Goal: Information Seeking & Learning: Find specific fact

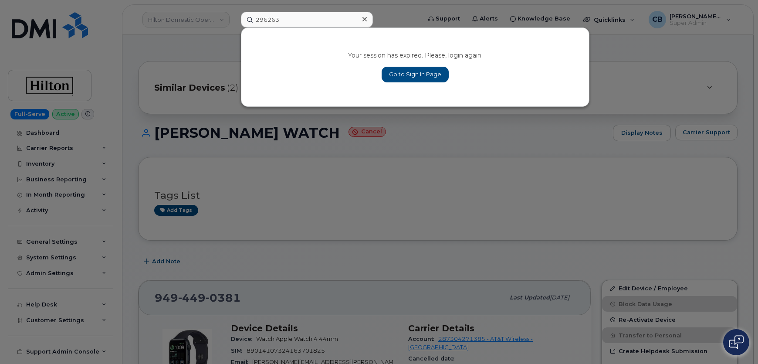
type input "296263"
click at [399, 78] on link "Go to Sign In Page" at bounding box center [415, 75] width 67 height 16
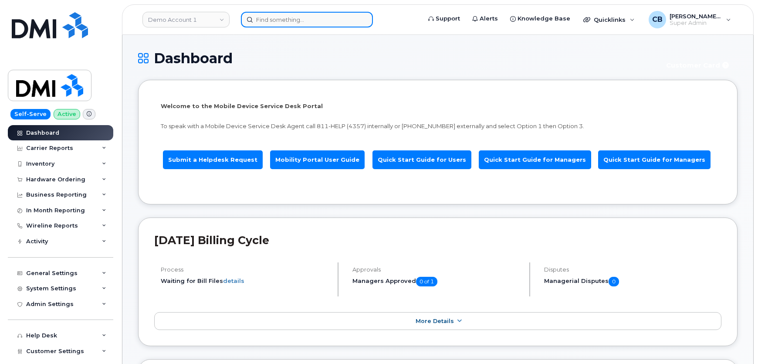
click at [268, 22] on input at bounding box center [307, 20] width 132 height 16
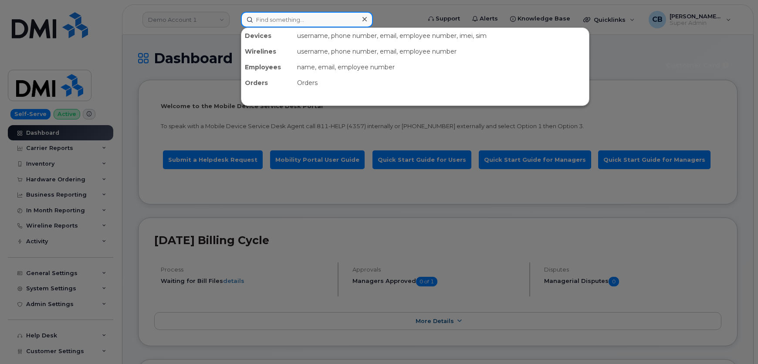
paste input "296263"
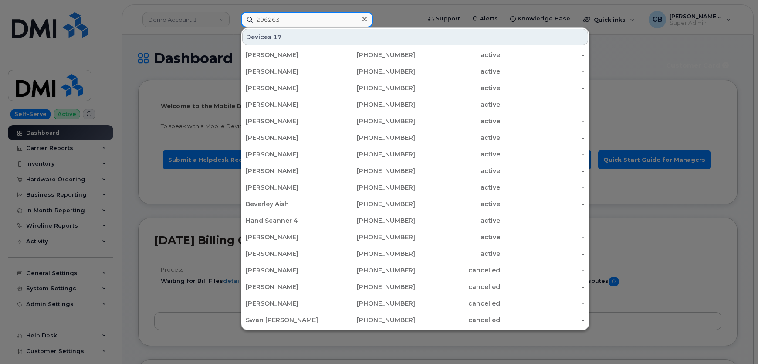
type input "296263"
click at [295, 20] on input "296263" at bounding box center [307, 20] width 132 height 16
drag, startPoint x: 304, startPoint y: 25, endPoint x: 327, endPoint y: 41, distance: 28.3
click at [312, 27] on div "296263 Devices 17 Collette Gasper 780-907-4904 active - Jandark Amwhajpour 403-…" at bounding box center [328, 20] width 174 height 16
click at [275, 20] on input "296263" at bounding box center [307, 20] width 132 height 16
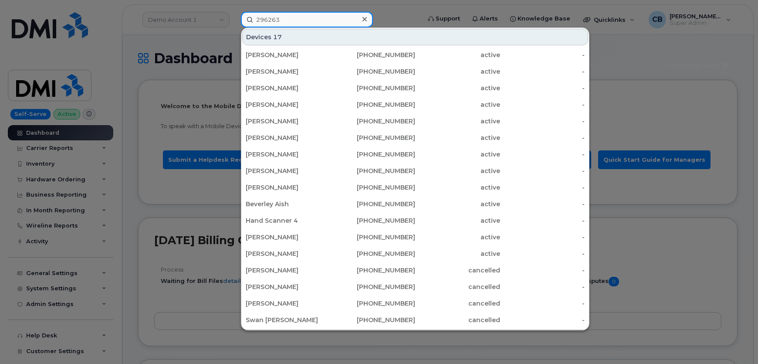
click at [270, 19] on input "296263" at bounding box center [307, 20] width 132 height 16
click at [326, 14] on input "296263" at bounding box center [307, 20] width 132 height 16
click at [248, 17] on input "296263" at bounding box center [307, 20] width 132 height 16
click at [178, 22] on div at bounding box center [379, 182] width 758 height 364
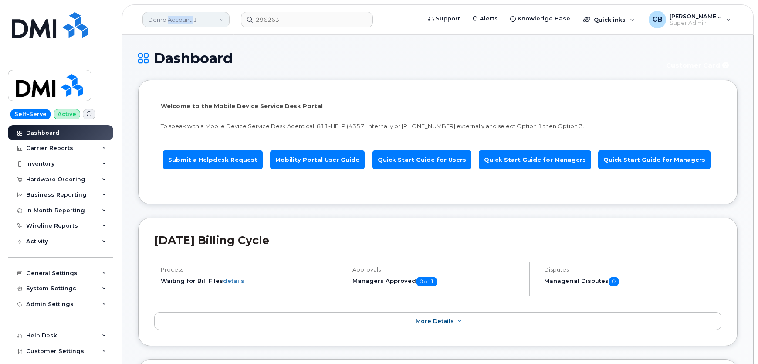
click at [178, 22] on link "Demo Account 1" at bounding box center [185, 20] width 87 height 16
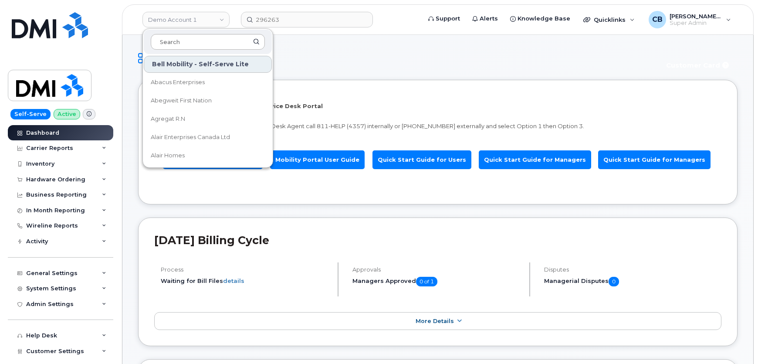
click at [176, 43] on input at bounding box center [208, 42] width 114 height 16
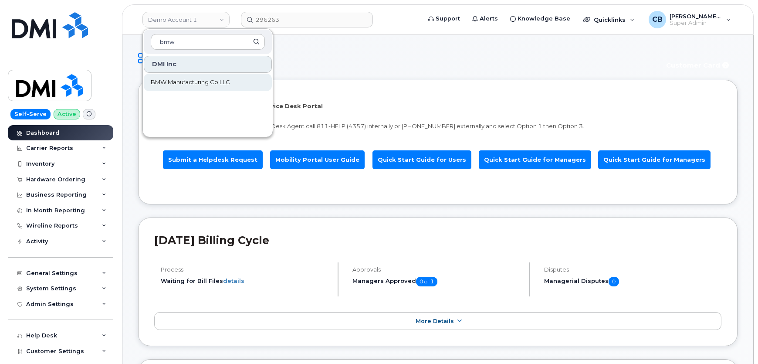
type input "bmw"
click at [181, 81] on span "BMW Manufacturing Co LLC" at bounding box center [190, 82] width 79 height 9
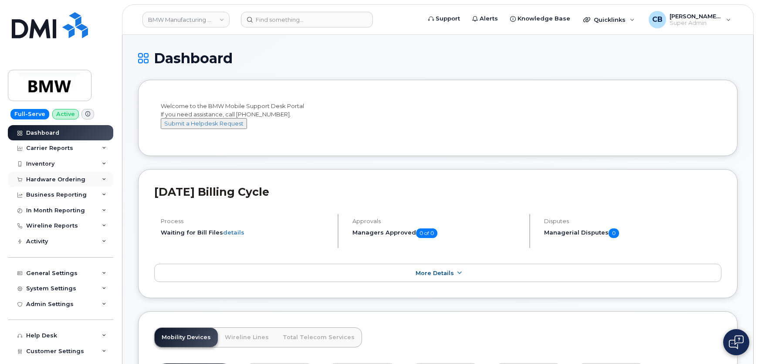
click at [56, 180] on div "Hardware Ordering" at bounding box center [55, 179] width 59 height 7
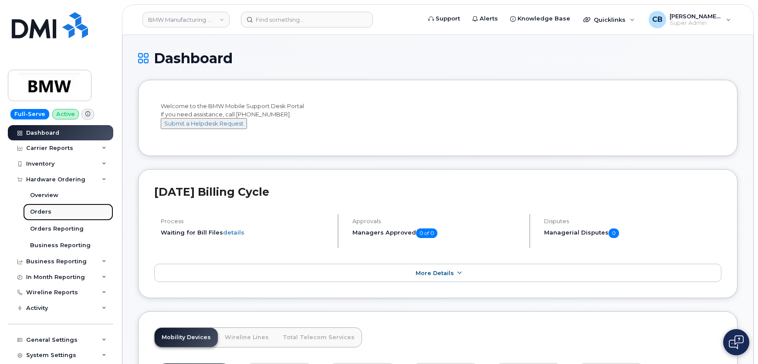
click at [49, 209] on div "Orders" at bounding box center [40, 212] width 21 height 8
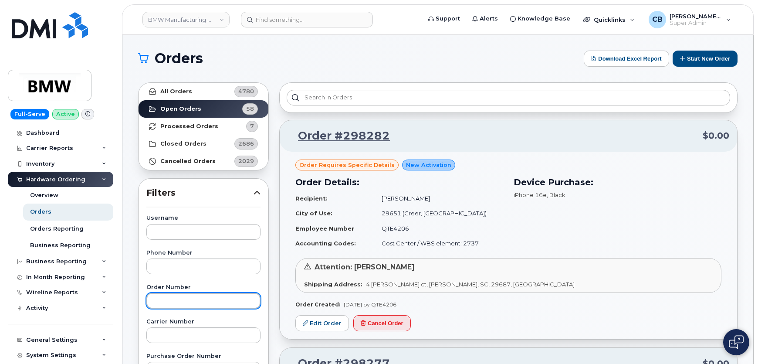
click at [169, 303] on input "text" at bounding box center [203, 301] width 114 height 16
paste input "296263"
type input "296263"
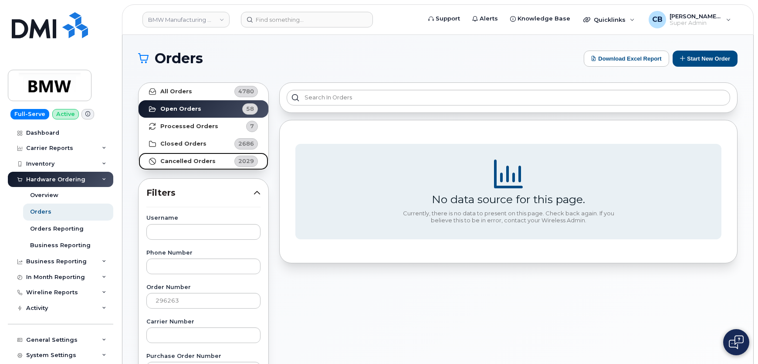
click at [180, 161] on strong "Cancelled Orders" at bounding box center [187, 161] width 55 height 7
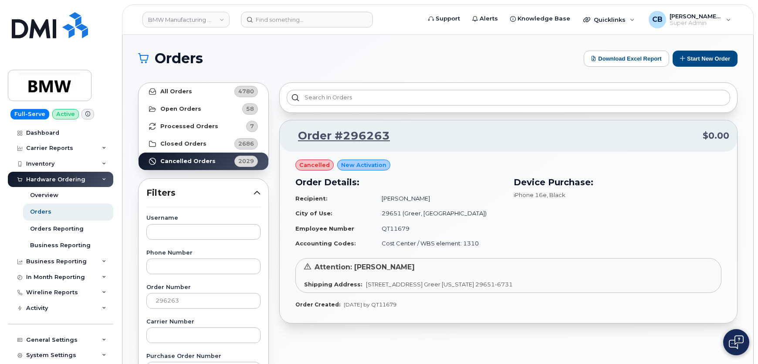
drag, startPoint x: 428, startPoint y: 199, endPoint x: 384, endPoint y: 200, distance: 44.0
click at [384, 200] on td "Kai-Ling Rachek" at bounding box center [438, 198] width 129 height 15
copy td "Kai-Ling Rachek"
drag, startPoint x: 180, startPoint y: 303, endPoint x: 139, endPoint y: 304, distance: 41.0
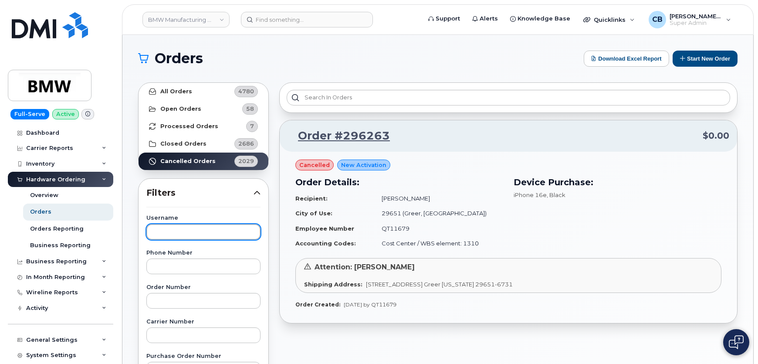
click at [196, 234] on input "text" at bounding box center [203, 232] width 114 height 16
paste input "Kai-Ling Rachek"
type input "Kai-Ling Rachek"
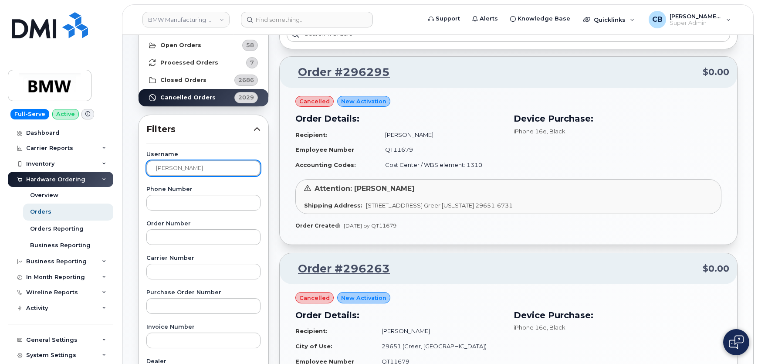
scroll to position [79, 0]
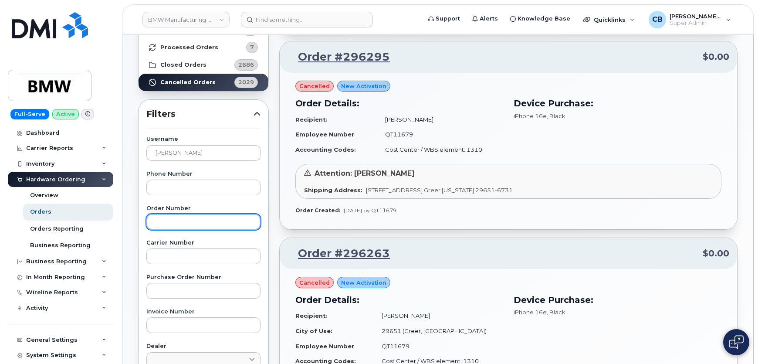
click at [170, 224] on input "text" at bounding box center [203, 222] width 114 height 16
paste input "296038"
type input "296038"
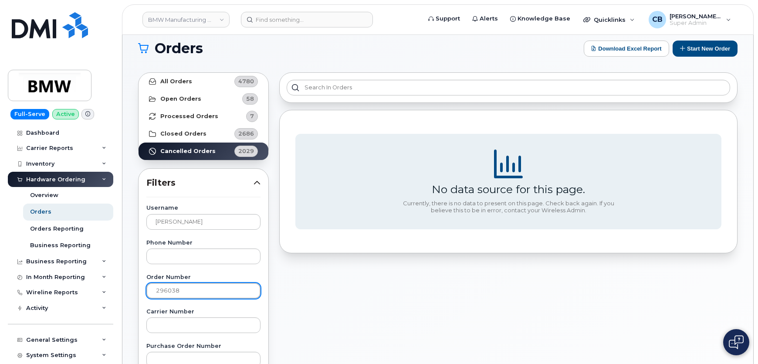
scroll to position [0, 0]
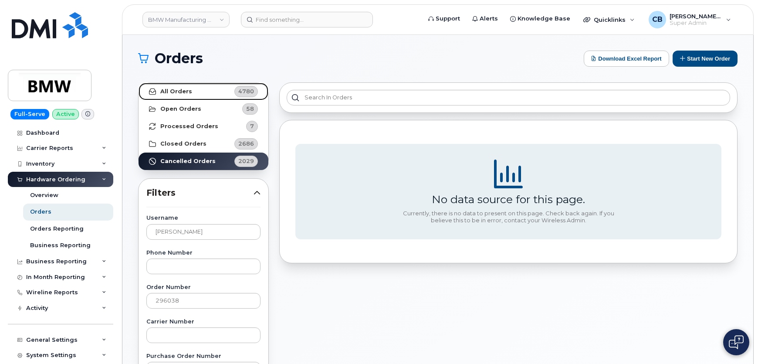
click at [187, 96] on link "All Orders 4780" at bounding box center [204, 91] width 130 height 17
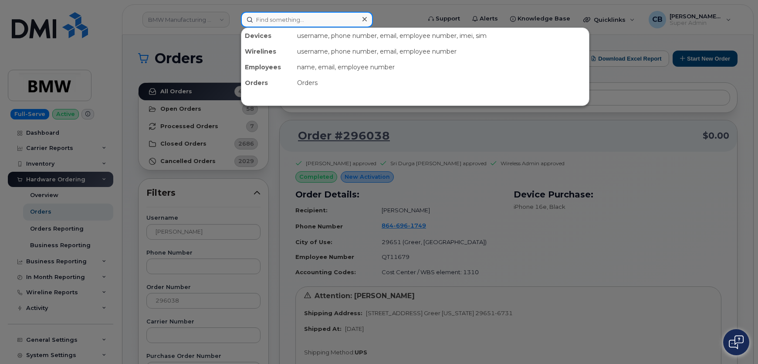
drag, startPoint x: 275, startPoint y: 17, endPoint x: 283, endPoint y: 27, distance: 12.5
click at [275, 18] on input at bounding box center [307, 20] width 132 height 16
paste input "216-205-7450"
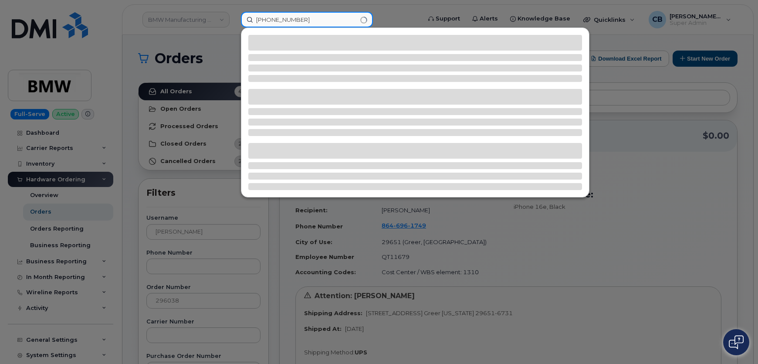
type input "216-205-7450"
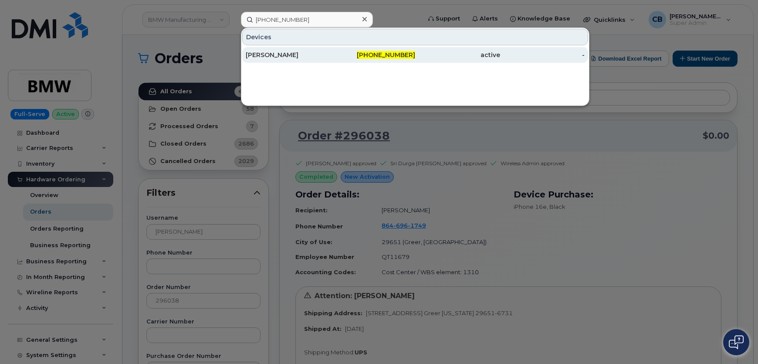
click at [270, 53] on div "Jason J Brown" at bounding box center [288, 55] width 85 height 9
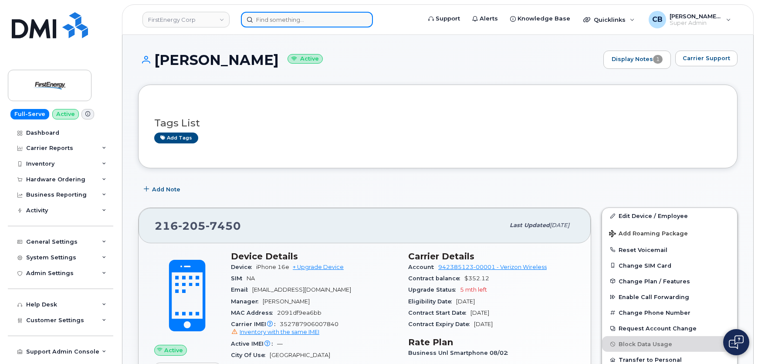
click at [285, 20] on input at bounding box center [307, 20] width 132 height 16
paste input "295853"
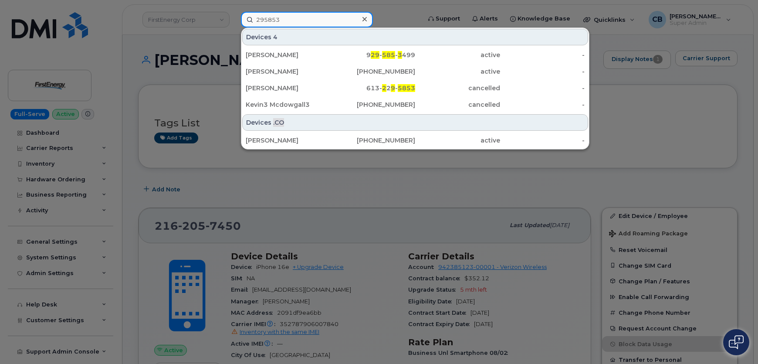
type input "295853"
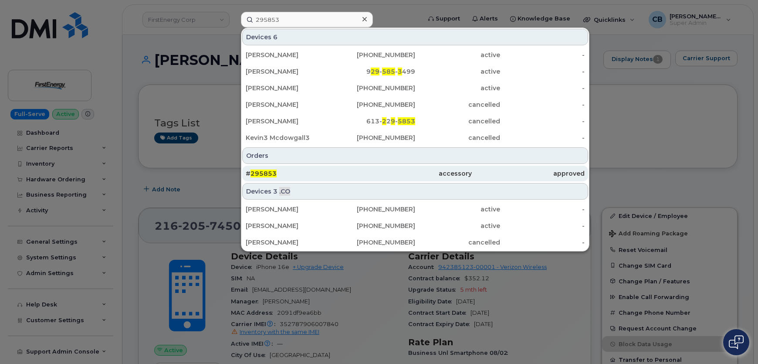
click at [261, 173] on span "295853" at bounding box center [264, 174] width 26 height 8
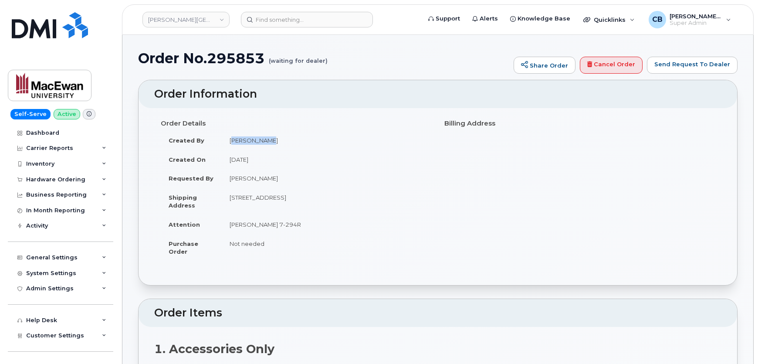
drag, startPoint x: 265, startPoint y: 138, endPoint x: 229, endPoint y: 142, distance: 36.8
click at [229, 142] on td "[PERSON_NAME]" at bounding box center [327, 140] width 210 height 19
copy td "[PERSON_NAME]"
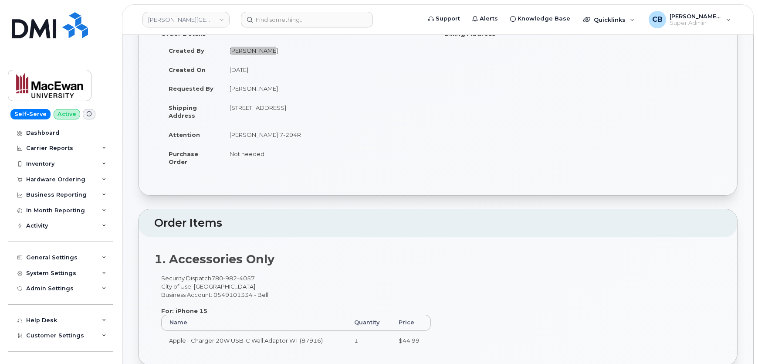
scroll to position [79, 0]
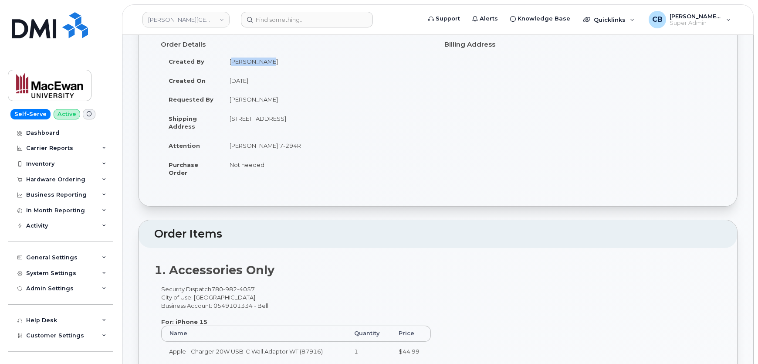
drag, startPoint x: 225, startPoint y: 117, endPoint x: 284, endPoint y: 119, distance: 58.9
click at [284, 119] on td "[STREET_ADDRESS]" at bounding box center [327, 122] width 210 height 27
copy td "[STREET_ADDRESS]"
drag, startPoint x: 290, startPoint y: 143, endPoint x: 230, endPoint y: 146, distance: 60.2
click at [230, 146] on td "[PERSON_NAME] 7-294R" at bounding box center [327, 145] width 210 height 19
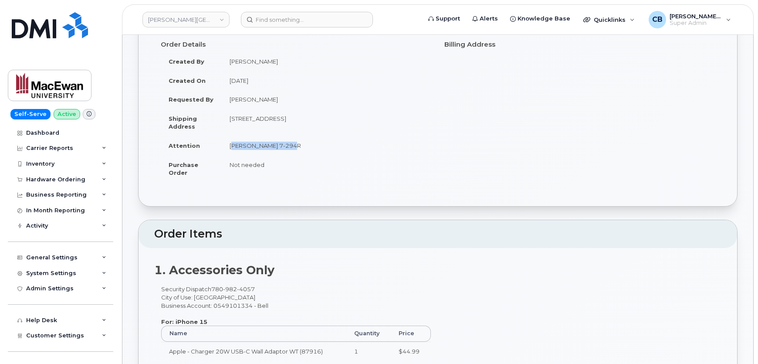
copy td "[PERSON_NAME] 7-294R"
click at [299, 115] on td "[STREET_ADDRESS]" at bounding box center [327, 122] width 210 height 27
copy td "[GEOGRAPHIC_DATA]"
drag, startPoint x: 360, startPoint y: 118, endPoint x: 336, endPoint y: 118, distance: 24.4
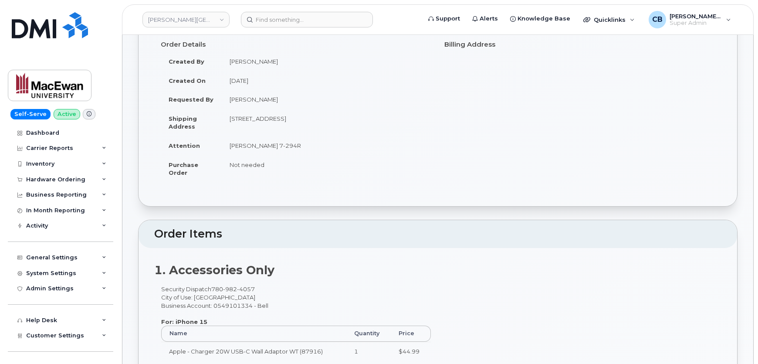
click at [336, 118] on td "[STREET_ADDRESS]" at bounding box center [327, 122] width 210 height 27
copy td "T5H 1C2"
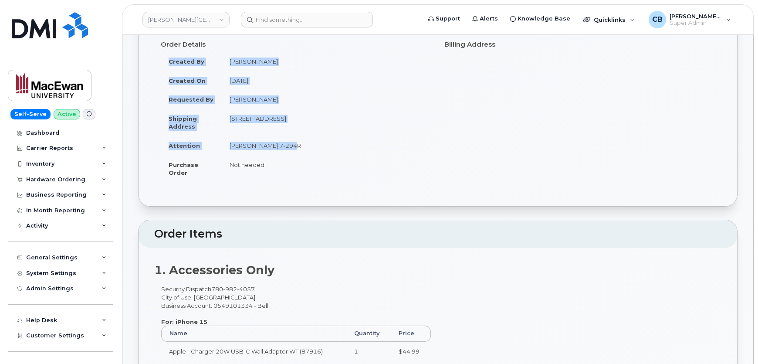
drag, startPoint x: 304, startPoint y: 147, endPoint x: 169, endPoint y: 64, distance: 157.8
click at [169, 64] on tbody "Created By [PERSON_NAME] Sauks Created On [DATE] Requested By [PERSON_NAME] Shi…" at bounding box center [296, 117] width 271 height 130
copy tbody "Created By [PERSON_NAME] Created On [DATE] Requested By [PERSON_NAME] Shipping …"
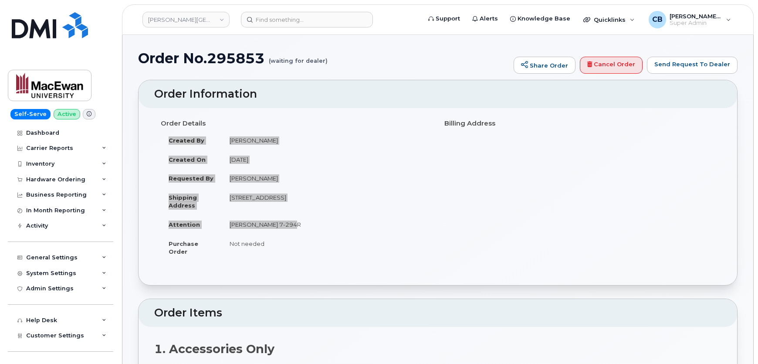
scroll to position [237, 0]
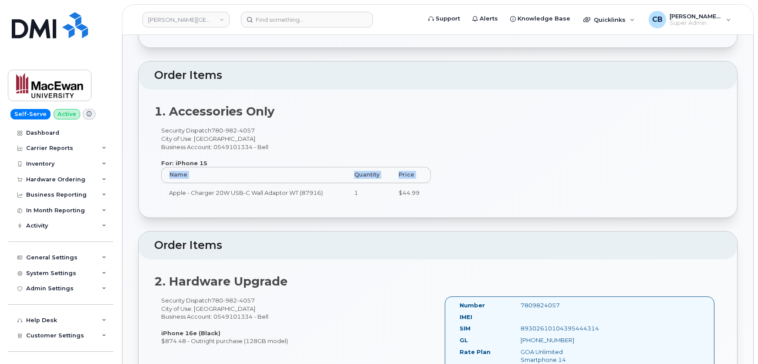
drag, startPoint x: 431, startPoint y: 191, endPoint x: 167, endPoint y: 196, distance: 264.1
click at [167, 196] on div "Security Dispatch [PHONE_NUMBER] City of Use: [GEOGRAPHIC_DATA] Business Accoun…" at bounding box center [296, 167] width 284 height 83
copy table "Name Quantity Price"
drag, startPoint x: 205, startPoint y: 163, endPoint x: 159, endPoint y: 163, distance: 46.2
click at [159, 163] on div "Security Dispatch [PHONE_NUMBER] City of Use: [GEOGRAPHIC_DATA] Business Accoun…" at bounding box center [296, 167] width 284 height 83
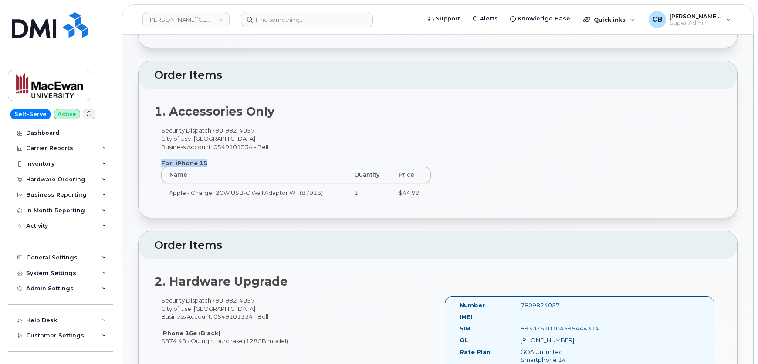
copy strong "For: iPhone 15"
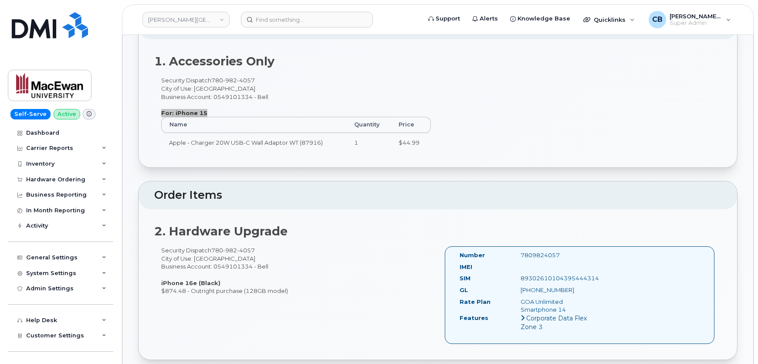
scroll to position [317, 0]
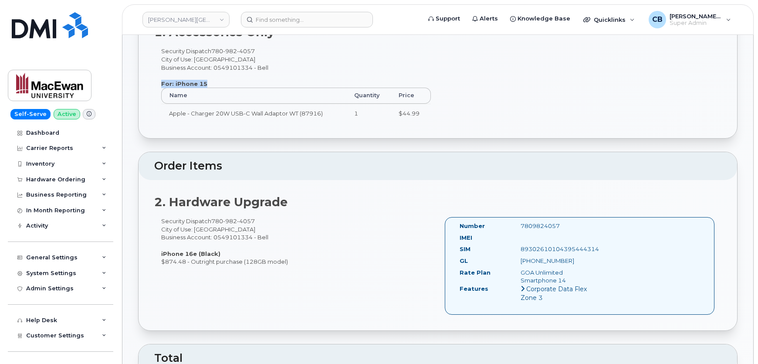
drag, startPoint x: 279, startPoint y: 237, endPoint x: 161, endPoint y: 222, distance: 119.0
click at [161, 222] on div "Security Dispatch [PHONE_NUMBER] City of Use: [GEOGRAPHIC_DATA] Business Accoun…" at bounding box center [296, 241] width 284 height 48
copy div "Security Dispatch [PHONE_NUMBER] City of Use: [GEOGRAPHIC_DATA] Business Accoun…"
click at [331, 217] on div "Security Dispatch [PHONE_NUMBER] City of Use: [GEOGRAPHIC_DATA] Business Accoun…" at bounding box center [296, 241] width 284 height 48
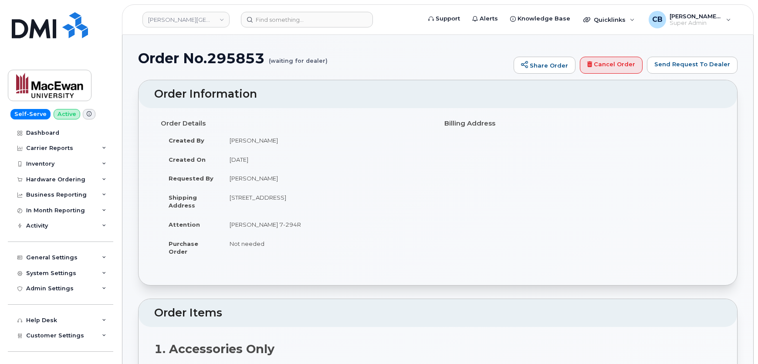
scroll to position [237, 0]
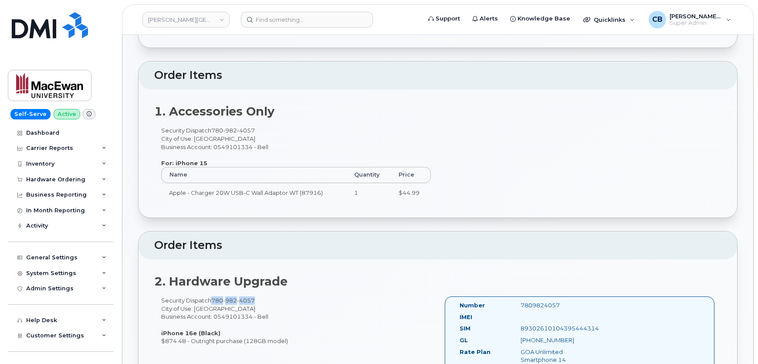
drag, startPoint x: 257, startPoint y: 298, endPoint x: 214, endPoint y: 301, distance: 43.7
click at [214, 301] on div "Security Dispatch [PHONE_NUMBER] City of Use: [GEOGRAPHIC_DATA] Business Accoun…" at bounding box center [296, 320] width 284 height 48
copy span "[PHONE_NUMBER]"
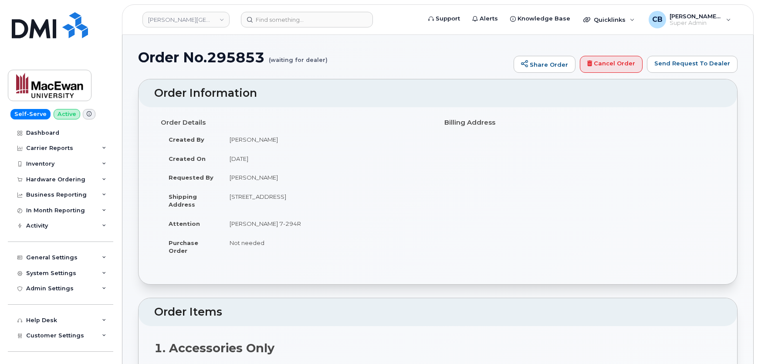
scroll to position [0, 0]
drag, startPoint x: 291, startPoint y: 224, endPoint x: 228, endPoint y: 223, distance: 63.2
click at [228, 223] on td "[PERSON_NAME] 7-294R" at bounding box center [327, 224] width 210 height 19
drag, startPoint x: 287, startPoint y: 196, endPoint x: 225, endPoint y: 197, distance: 62.3
click at [225, 197] on td "[STREET_ADDRESS]" at bounding box center [327, 201] width 210 height 27
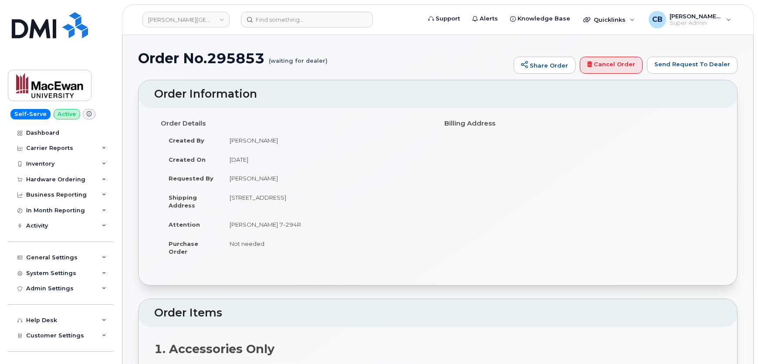
click at [308, 197] on td "[STREET_ADDRESS]" at bounding box center [327, 201] width 210 height 27
drag, startPoint x: 333, startPoint y: 196, endPoint x: 326, endPoint y: 196, distance: 7.0
click at [326, 196] on td "[STREET_ADDRESS]" at bounding box center [327, 201] width 210 height 27
drag, startPoint x: 361, startPoint y: 196, endPoint x: 336, endPoint y: 198, distance: 25.4
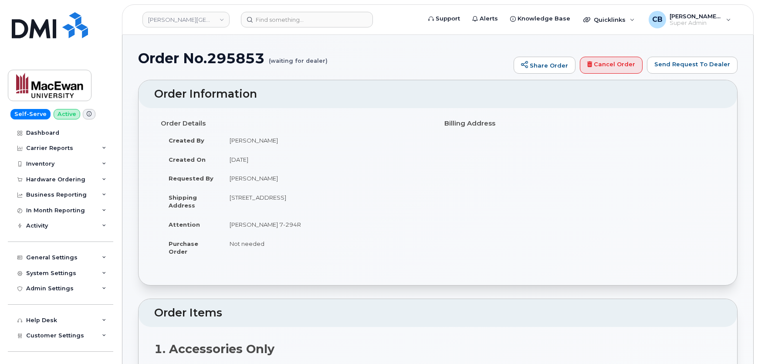
click at [336, 198] on td "[STREET_ADDRESS]" at bounding box center [327, 201] width 210 height 27
drag, startPoint x: 272, startPoint y: 248, endPoint x: 161, endPoint y: 122, distance: 167.3
click at [161, 122] on div "Order Details Created By [PERSON_NAME] Sauks Created On [DATE] Requested By [PE…" at bounding box center [296, 192] width 284 height 153
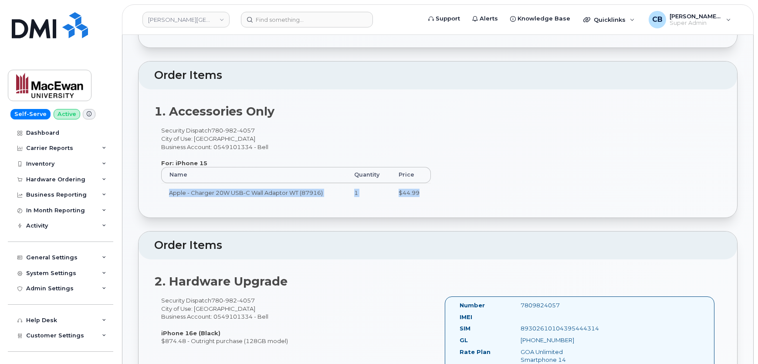
drag, startPoint x: 431, startPoint y: 189, endPoint x: 163, endPoint y: 196, distance: 267.7
click at [163, 196] on tr "Apple - Charger 20W USB-C Wall Adaptor WT (87916) 1 $44.99" at bounding box center [296, 192] width 270 height 19
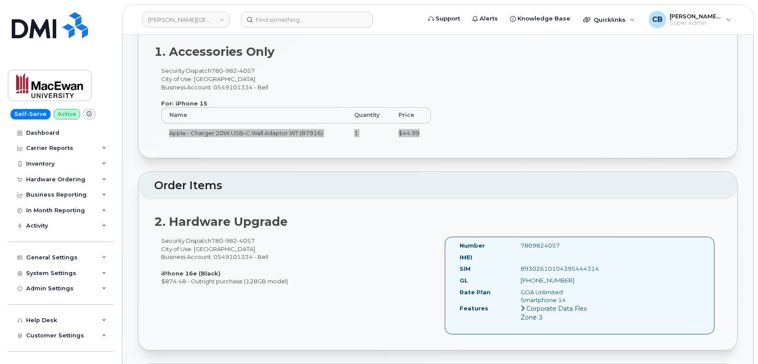
scroll to position [317, 0]
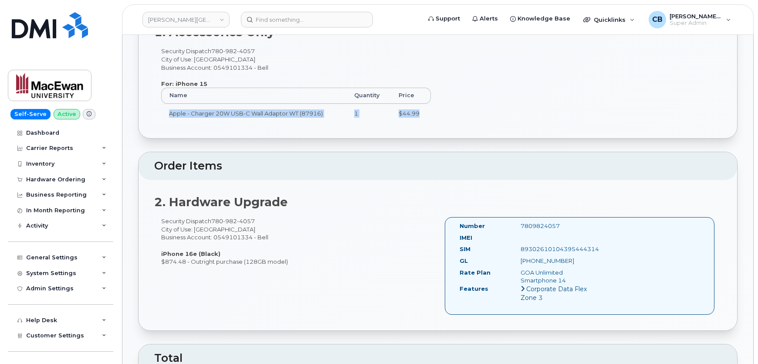
drag, startPoint x: 292, startPoint y: 259, endPoint x: 158, endPoint y: 262, distance: 134.3
click at [158, 262] on div "Security Dispatch [PHONE_NUMBER] City of Use: [GEOGRAPHIC_DATA] Business Accoun…" at bounding box center [296, 241] width 284 height 48
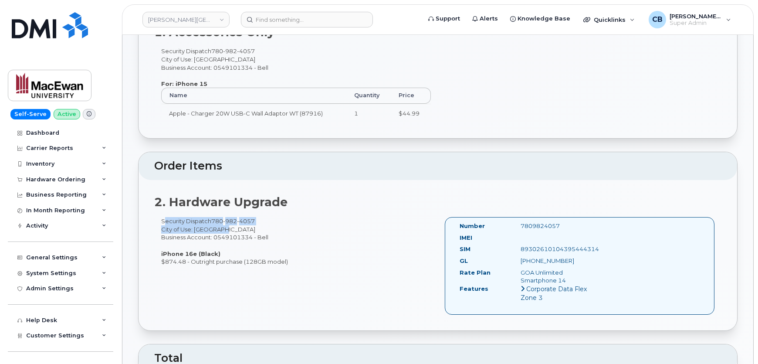
drag, startPoint x: 229, startPoint y: 226, endPoint x: 161, endPoint y: 223, distance: 67.6
click at [161, 223] on div "Security Dispatch [PHONE_NUMBER] City of Use: [GEOGRAPHIC_DATA] Business Accoun…" at bounding box center [296, 241] width 284 height 48
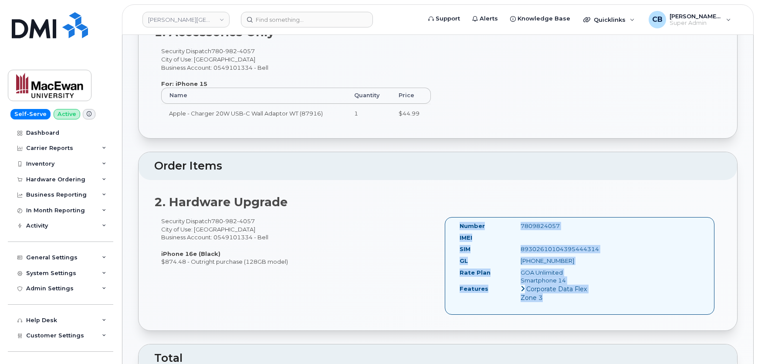
drag, startPoint x: 554, startPoint y: 295, endPoint x: 455, endPoint y: 224, distance: 122.3
click at [455, 224] on div "Number 7809824057 IMEI SIM [TECHNICAL_ID] GL [PHONE_NUMBER] Rate Plan GOA Unlim…" at bounding box center [526, 266] width 146 height 88
click at [576, 245] on div "89302610104395444314" at bounding box center [556, 249] width 85 height 8
